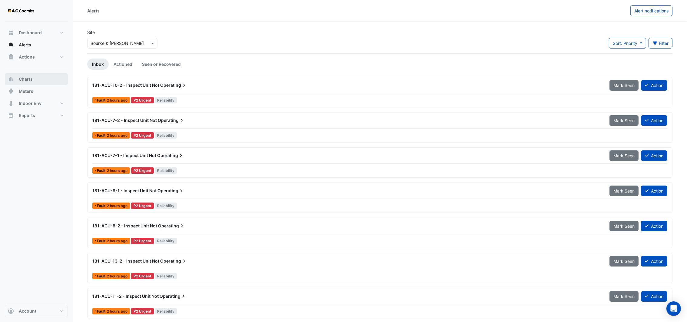
click at [26, 78] on span "Charts" at bounding box center [26, 79] width 14 height 6
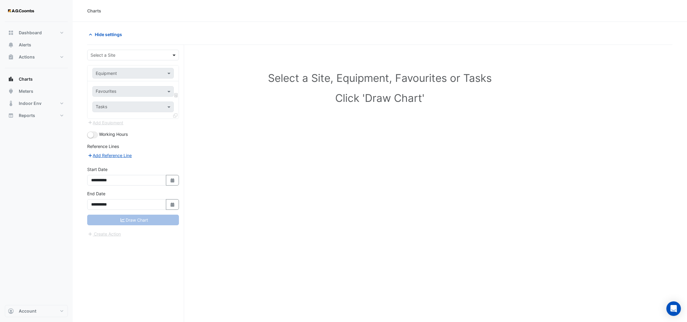
click at [172, 55] on span at bounding box center [175, 55] width 8 height 6
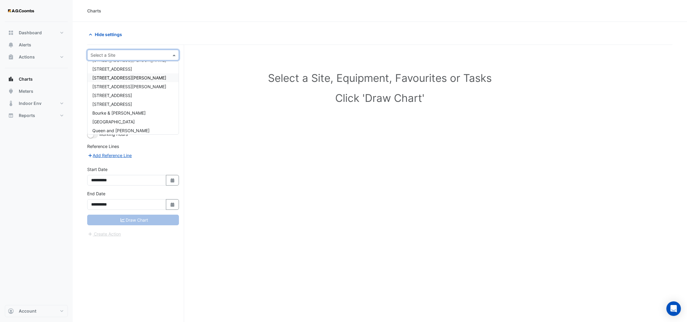
scroll to position [37, 0]
click at [116, 108] on span "[GEOGRAPHIC_DATA]" at bounding box center [113, 110] width 42 height 5
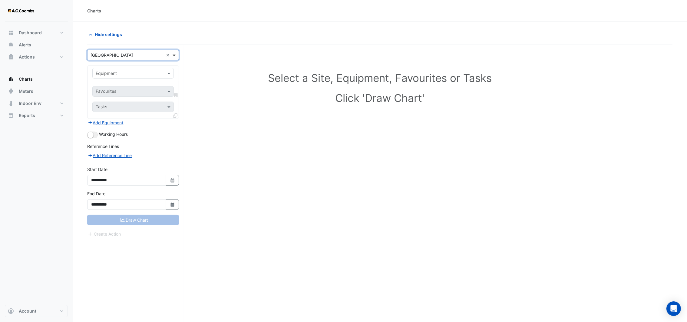
click at [172, 54] on span at bounding box center [175, 55] width 8 height 6
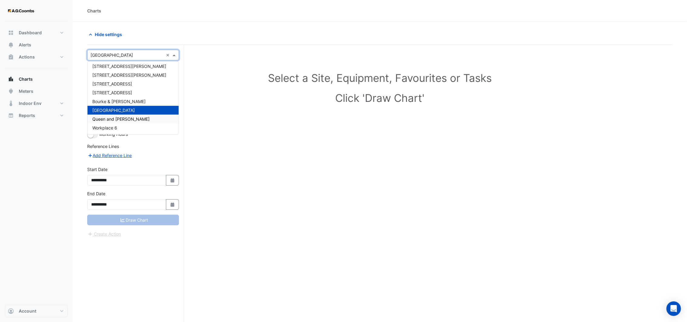
click at [119, 115] on div "Queen and [PERSON_NAME]" at bounding box center [133, 118] width 91 height 9
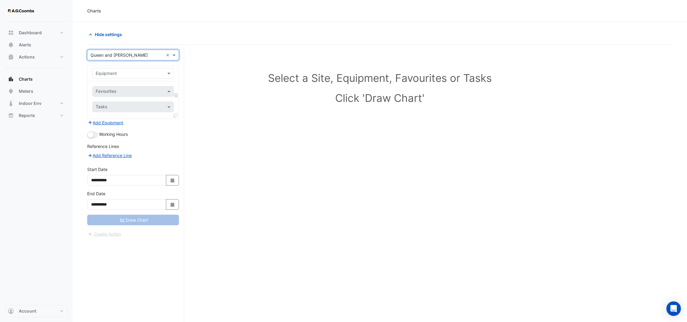
click at [135, 73] on input "text" at bounding box center [127, 73] width 63 height 6
type input "*"
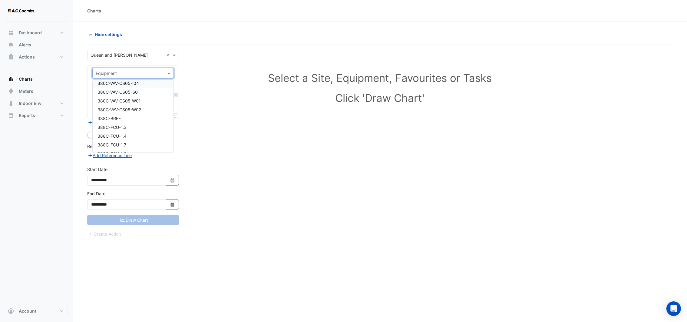
scroll to position [454, 0]
click at [173, 53] on span at bounding box center [175, 55] width 8 height 6
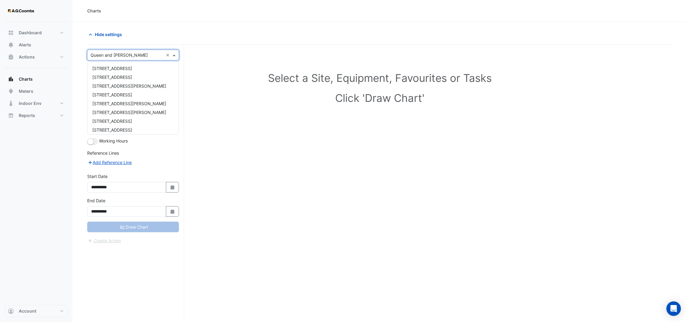
scroll to position [37, 0]
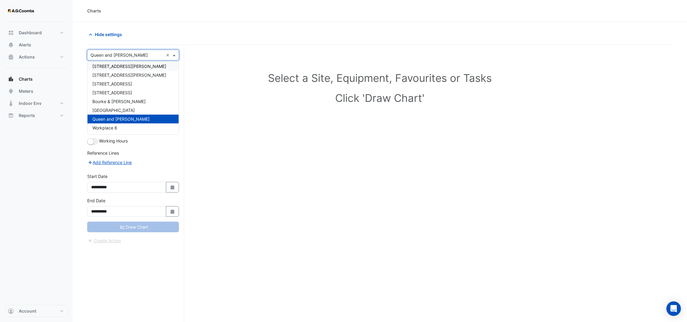
click at [129, 68] on div "[STREET_ADDRESS][PERSON_NAME]" at bounding box center [133, 66] width 91 height 9
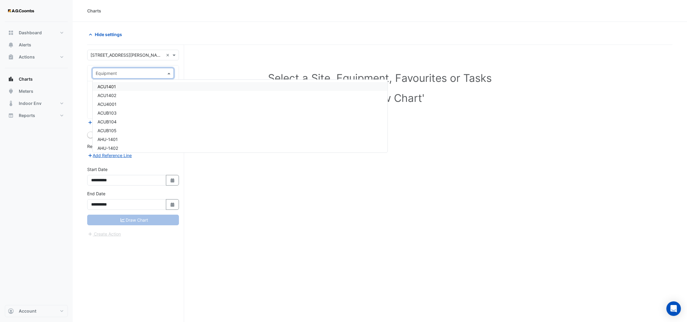
click at [130, 75] on input "text" at bounding box center [127, 73] width 63 height 6
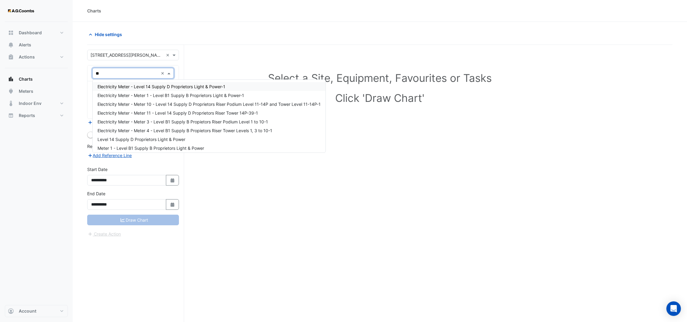
type input "*"
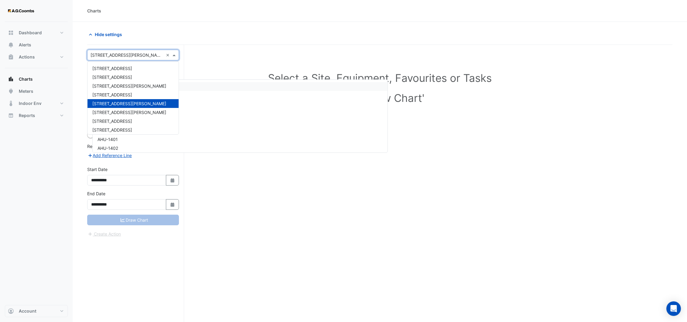
click at [172, 56] on span at bounding box center [175, 55] width 8 height 6
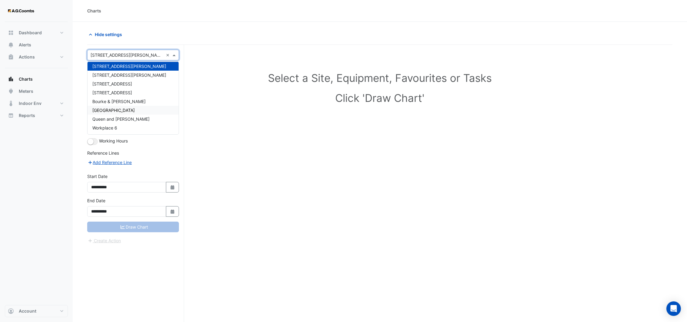
click at [117, 119] on span "Queen and [PERSON_NAME]" at bounding box center [120, 118] width 57 height 5
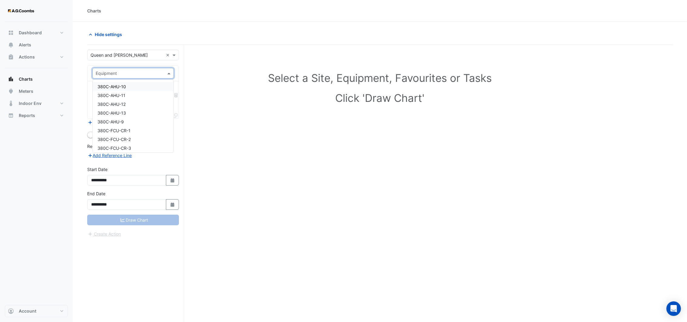
click at [124, 75] on input "text" at bounding box center [127, 73] width 63 height 6
type input "*"
click at [174, 58] on span at bounding box center [175, 55] width 8 height 6
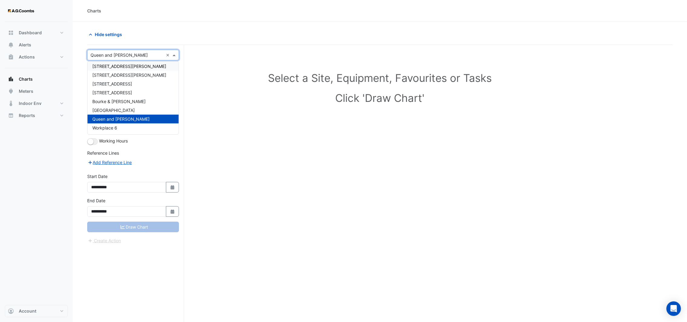
click at [123, 66] on span "[STREET_ADDRESS][PERSON_NAME]" at bounding box center [129, 66] width 74 height 5
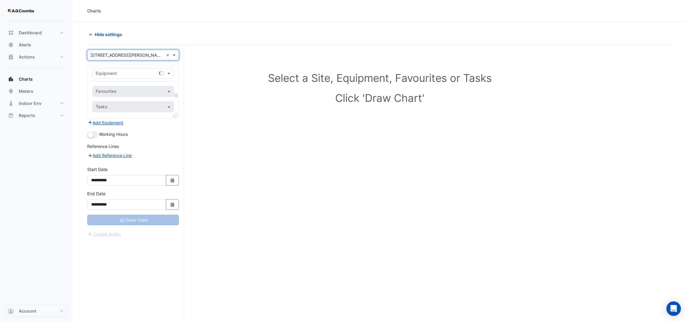
click at [117, 75] on input "text" at bounding box center [127, 73] width 63 height 6
type input "*"
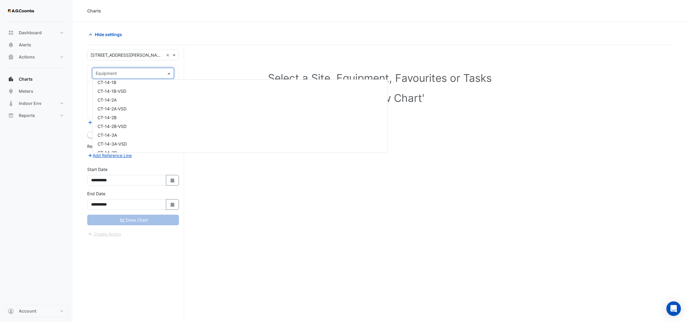
scroll to position [545, 0]
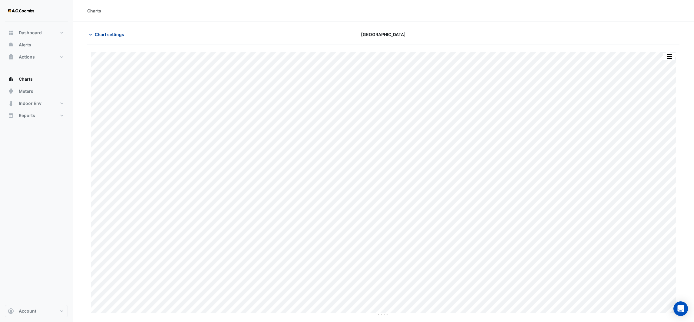
click at [91, 35] on icon "button" at bounding box center [91, 34] width 6 height 6
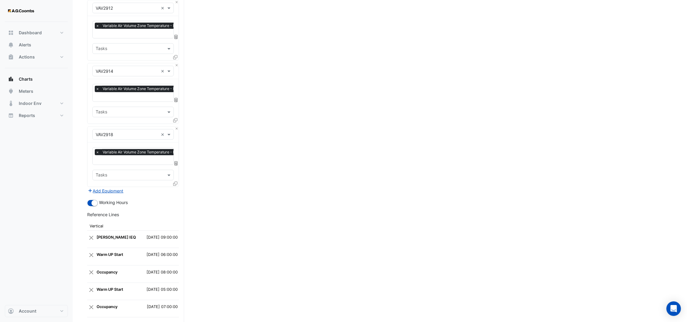
scroll to position [1012, 0]
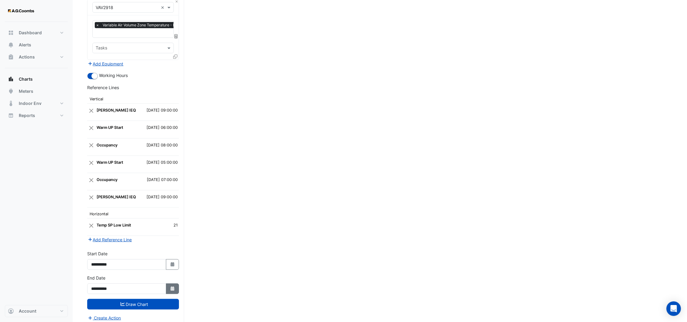
click at [168, 288] on button "Select Date" at bounding box center [172, 288] width 13 height 11
select select "*"
click at [106, 242] on div "12" at bounding box center [107, 243] width 10 height 10
type input "**********"
click at [170, 263] on button "Select Date" at bounding box center [172, 264] width 13 height 11
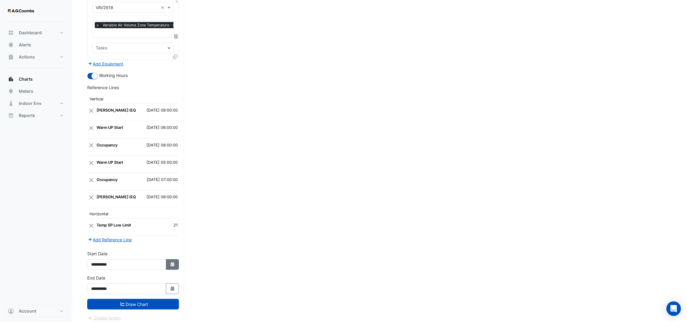
select select "*"
select select "****"
click at [157, 177] on button "Next month" at bounding box center [155, 179] width 7 height 10
select select "*"
click at [132, 198] on div "1" at bounding box center [136, 199] width 10 height 10
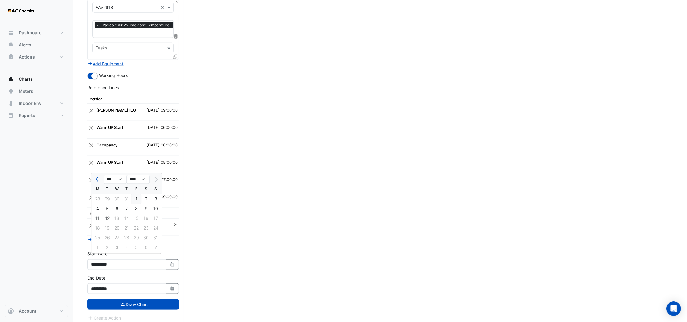
type input "**********"
click at [133, 301] on button "Draw Chart" at bounding box center [133, 304] width 92 height 11
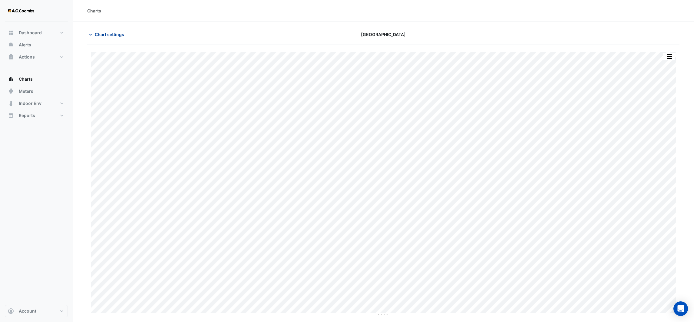
click at [93, 35] on icon "button" at bounding box center [91, 34] width 6 height 6
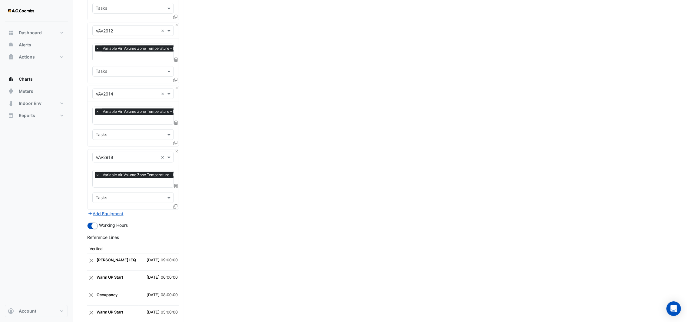
scroll to position [1012, 0]
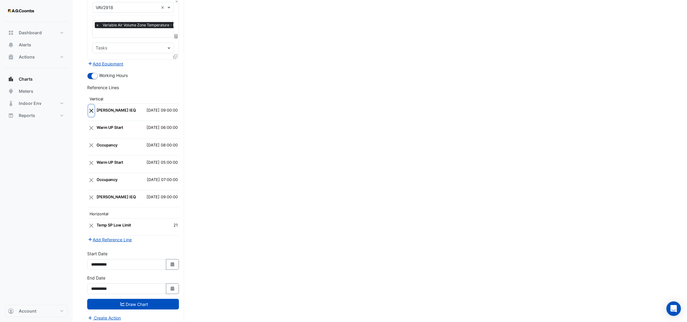
click at [91, 106] on button "Close" at bounding box center [91, 111] width 6 height 12
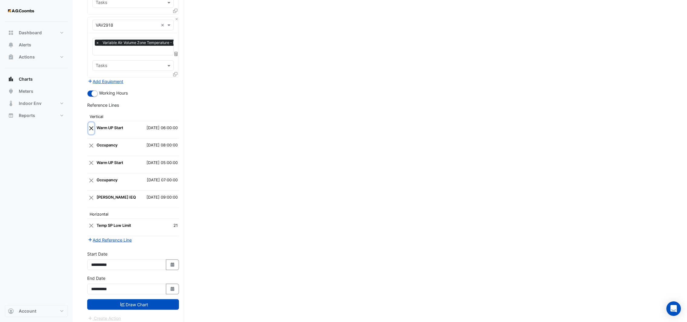
click at [92, 122] on button "Close" at bounding box center [91, 128] width 6 height 12
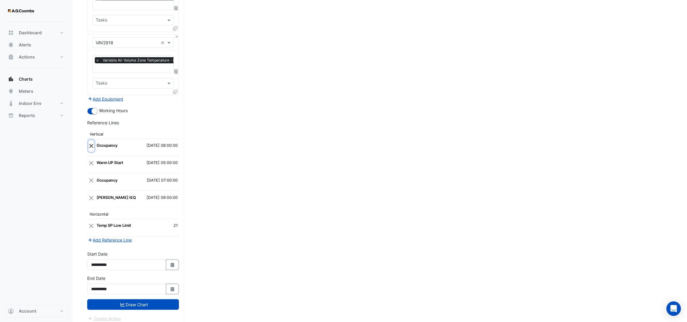
click at [92, 140] on button "Close" at bounding box center [91, 146] width 6 height 12
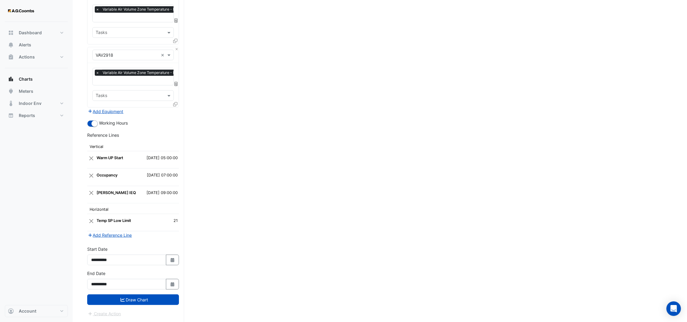
scroll to position [960, 0]
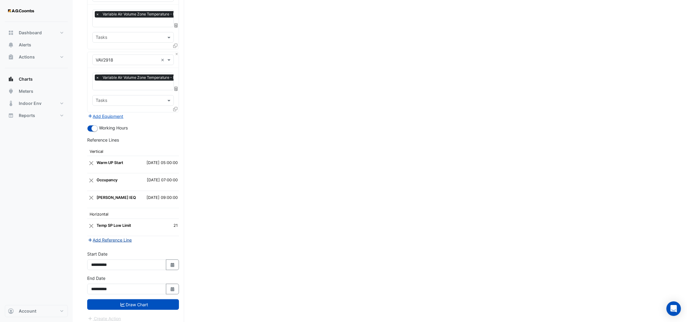
click at [101, 236] on button "Add Reference Line" at bounding box center [109, 239] width 45 height 7
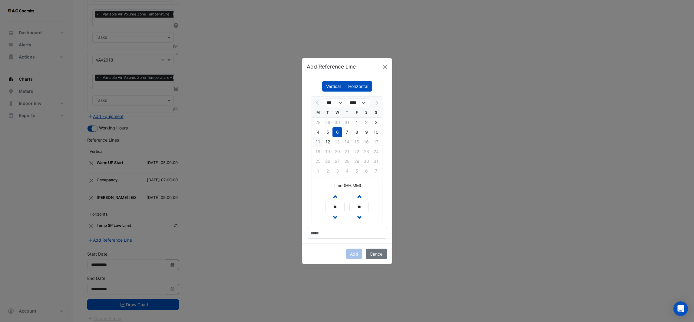
click at [320, 141] on div "11" at bounding box center [318, 142] width 10 height 10
drag, startPoint x: 337, startPoint y: 208, endPoint x: 321, endPoint y: 208, distance: 15.7
click at [321, 208] on div "Increment hours ** Decrement hours : Increment minutes ** Decrement minutes" at bounding box center [347, 207] width 70 height 32
type input "**"
click at [337, 232] on input at bounding box center [347, 233] width 81 height 11
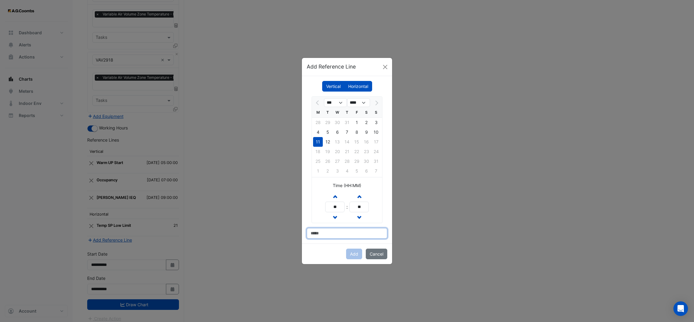
type input "**********"
click at [354, 252] on button "Add" at bounding box center [354, 253] width 16 height 11
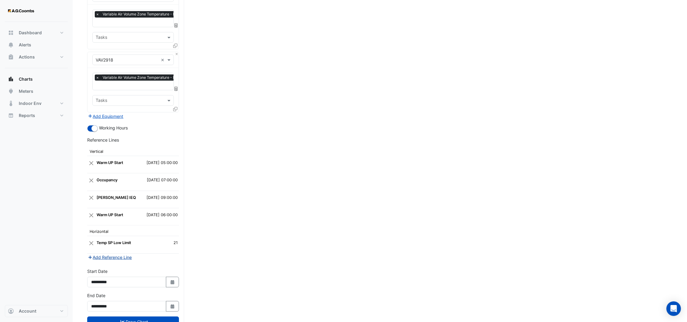
click at [120, 253] on button "Add Reference Line" at bounding box center [109, 256] width 45 height 7
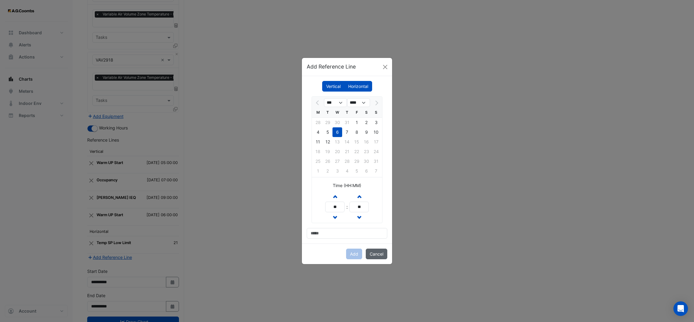
click at [377, 257] on button "Cancel" at bounding box center [377, 253] width 22 height 11
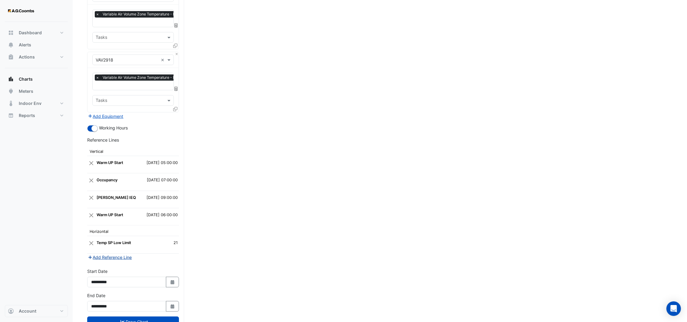
click at [115, 253] on button "Add Reference Line" at bounding box center [109, 256] width 45 height 7
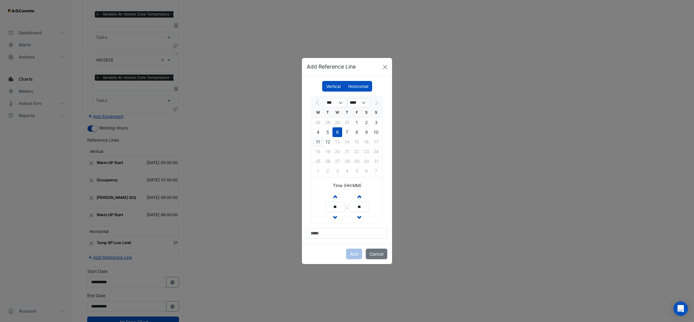
click at [316, 141] on div "11" at bounding box center [318, 142] width 10 height 10
drag, startPoint x: 337, startPoint y: 206, endPoint x: 330, endPoint y: 206, distance: 7.0
click at [330, 206] on input "**" at bounding box center [334, 206] width 19 height 11
type input "**"
click at [345, 229] on input at bounding box center [347, 233] width 81 height 11
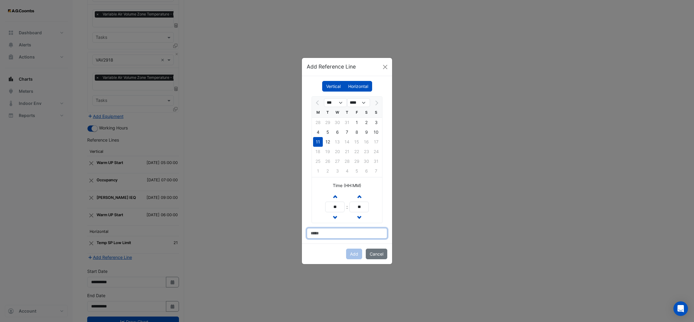
type input "*********"
click at [354, 255] on button "Add" at bounding box center [354, 253] width 16 height 11
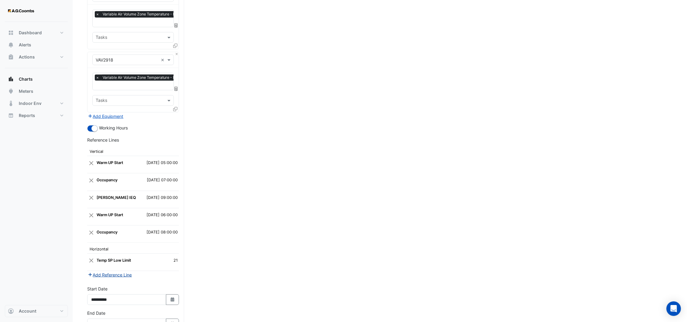
click at [116, 271] on button "Add Reference Line" at bounding box center [109, 274] width 45 height 7
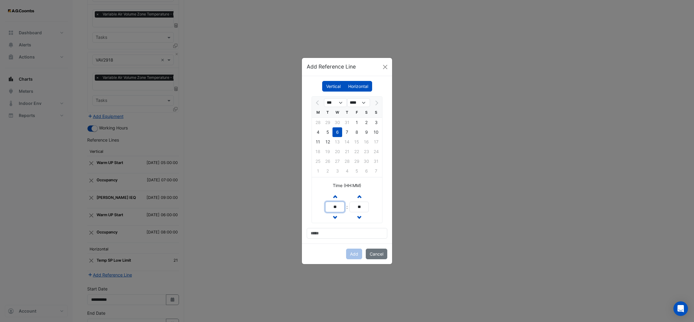
drag, startPoint x: 341, startPoint y: 204, endPoint x: 320, endPoint y: 208, distance: 21.0
click at [319, 208] on div "Increment hours ** Decrement hours : Increment minutes ** Decrement minutes" at bounding box center [347, 207] width 70 height 32
type input "**"
click at [350, 233] on input at bounding box center [347, 233] width 81 height 11
type input "**********"
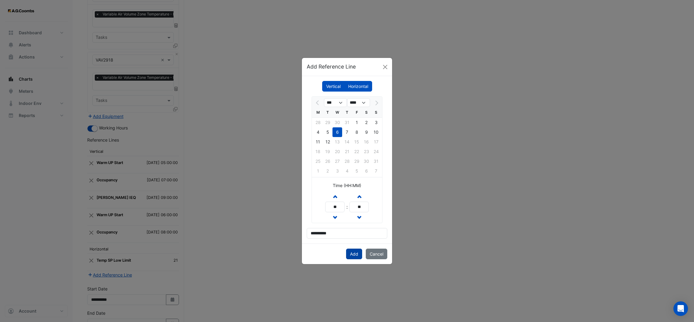
click at [355, 253] on button "Add" at bounding box center [354, 253] width 16 height 11
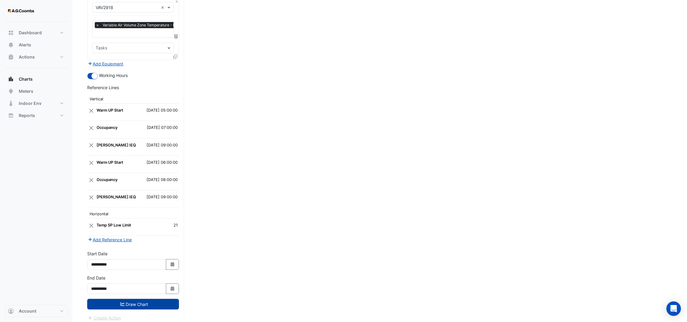
click at [148, 299] on button "Draw Chart" at bounding box center [133, 304] width 92 height 11
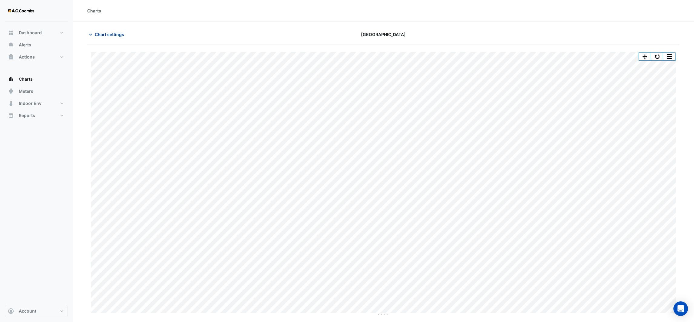
click at [93, 31] on button "Chart settings" at bounding box center [107, 34] width 41 height 11
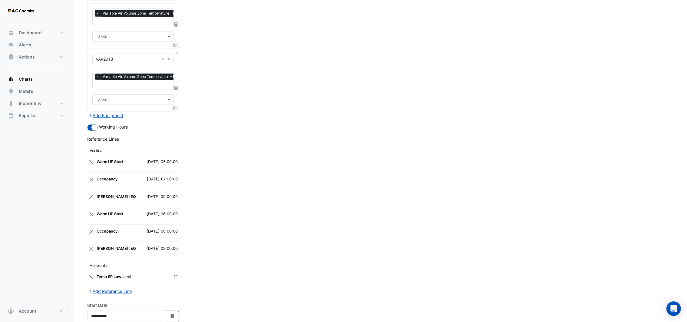
scroll to position [1012, 0]
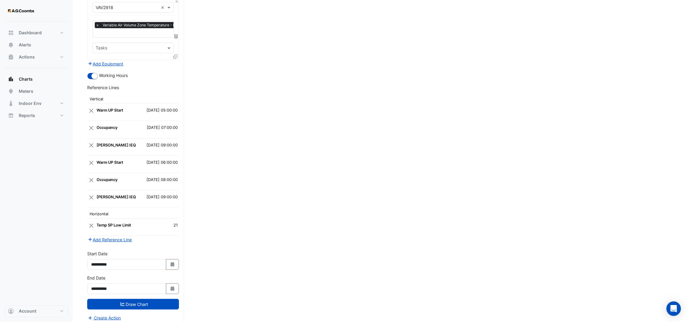
click at [108, 194] on strong "NABERS IEQ" at bounding box center [116, 196] width 39 height 5
click at [89, 194] on button "Close" at bounding box center [91, 197] width 6 height 12
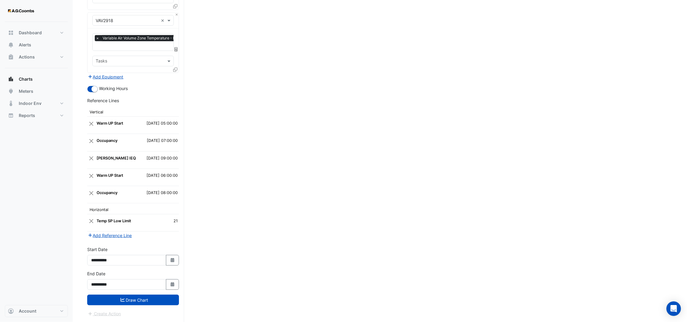
scroll to position [995, 0]
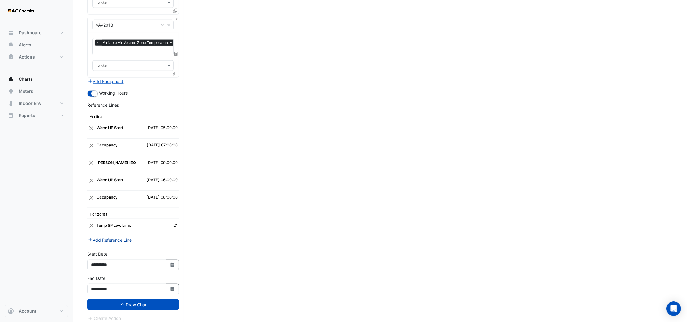
click at [107, 236] on button "Add Reference Line" at bounding box center [109, 239] width 45 height 7
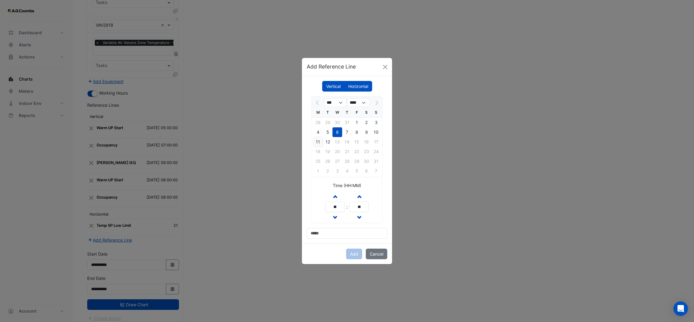
click at [319, 141] on div "11" at bounding box center [318, 142] width 10 height 10
drag, startPoint x: 339, startPoint y: 207, endPoint x: 319, endPoint y: 211, distance: 20.0
click at [319, 211] on div "Increment hours ** Decrement hours : Increment minutes ** Decrement minutes" at bounding box center [347, 207] width 70 height 32
type input "**"
click at [345, 237] on input at bounding box center [347, 233] width 81 height 11
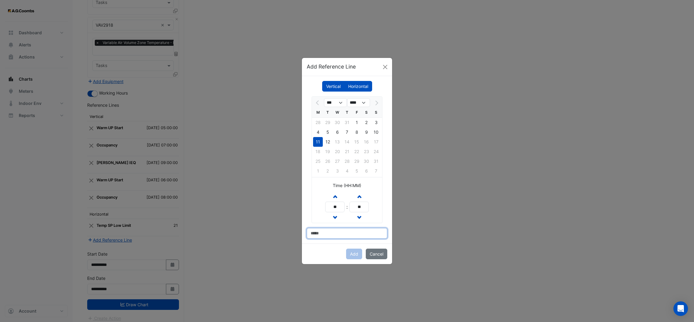
type input "**********"
click at [352, 253] on button "Add" at bounding box center [354, 253] width 16 height 11
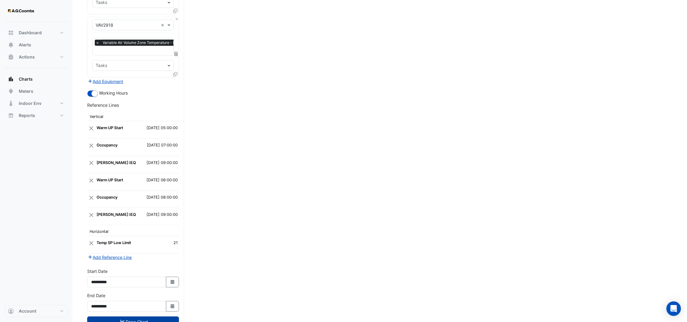
click at [143, 316] on button "Draw Chart" at bounding box center [133, 321] width 92 height 11
